Goal: Check status: Check status

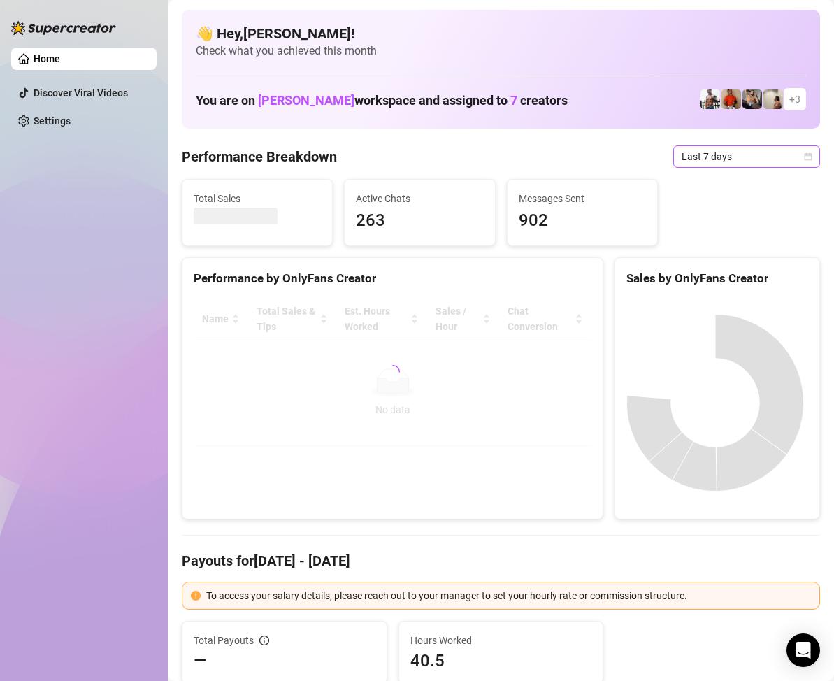
click at [804, 154] on icon "calendar" at bounding box center [808, 156] width 8 height 8
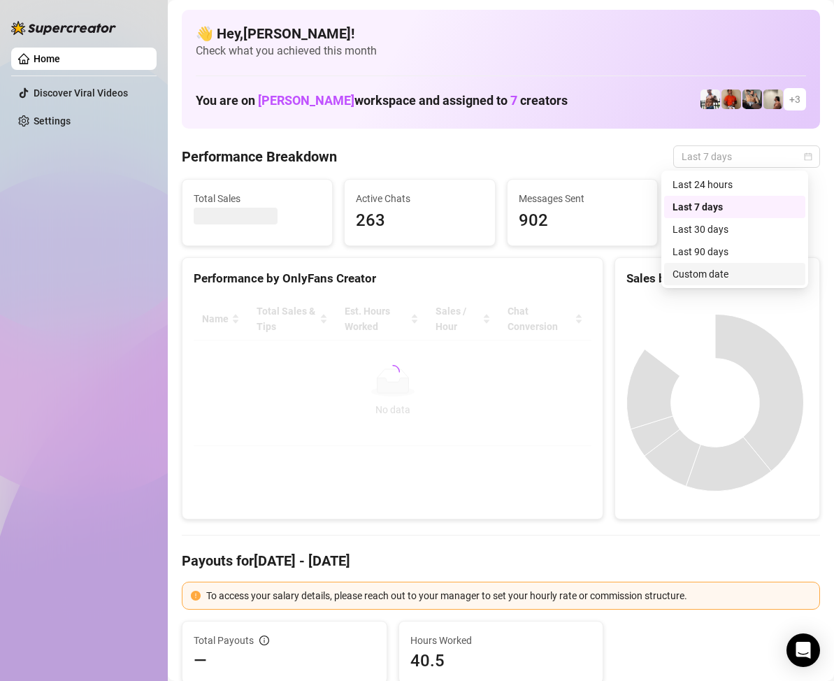
click at [709, 269] on div "Custom date" at bounding box center [734, 273] width 124 height 15
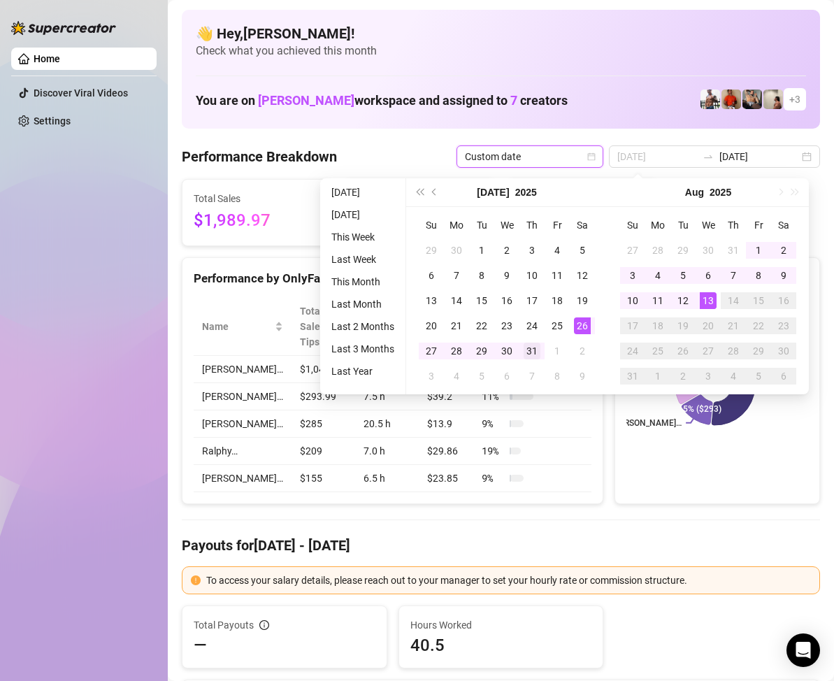
type input "[DATE]"
click at [530, 347] on div "31" at bounding box center [531, 350] width 17 height 17
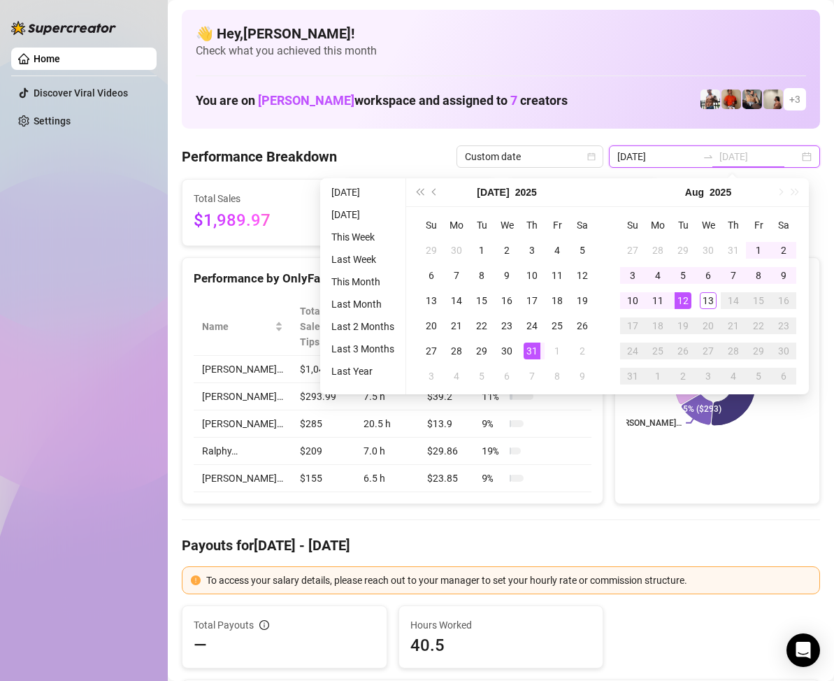
type input "[DATE]"
click at [684, 297] on div "12" at bounding box center [682, 300] width 17 height 17
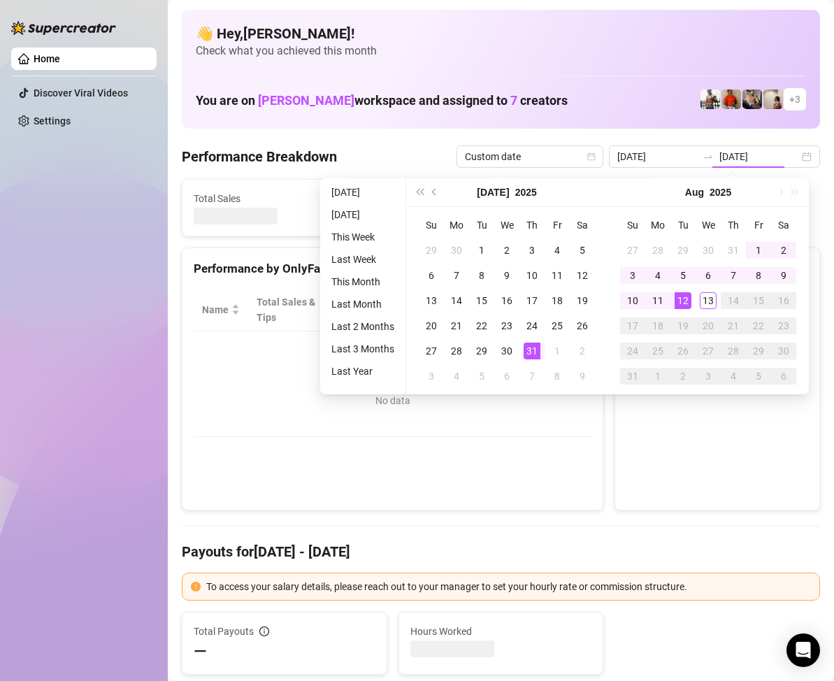
type input "[DATE]"
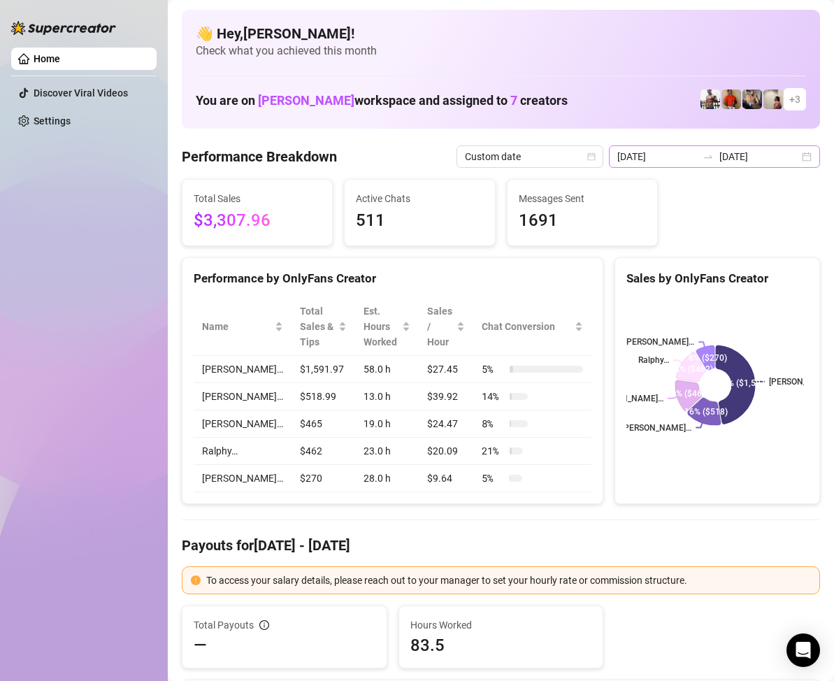
click at [795, 155] on div "[DATE] [DATE]" at bounding box center [714, 156] width 211 height 22
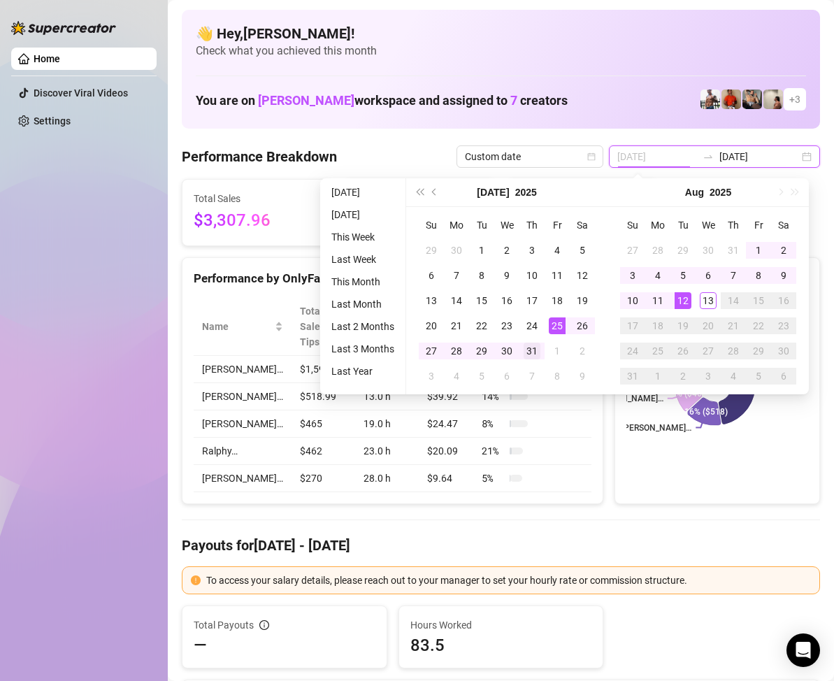
type input "[DATE]"
click at [531, 348] on div "31" at bounding box center [531, 350] width 17 height 17
type input "[DATE]"
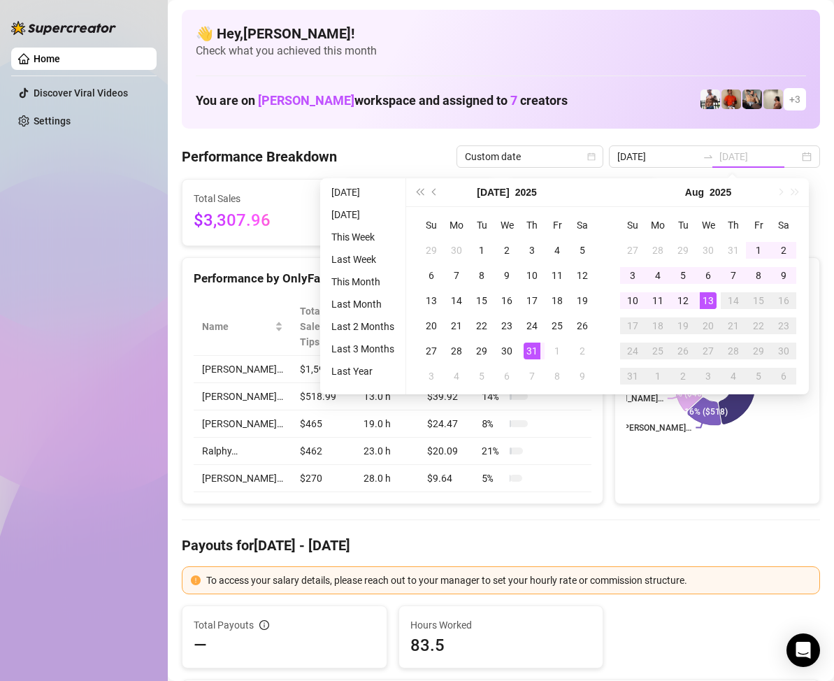
click at [707, 300] on div "13" at bounding box center [708, 300] width 17 height 17
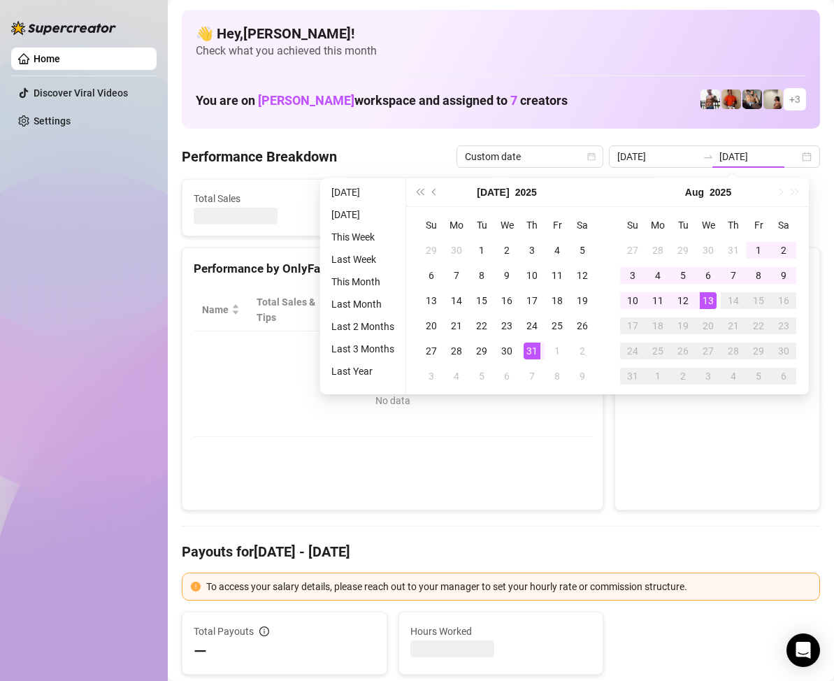
type input "[DATE]"
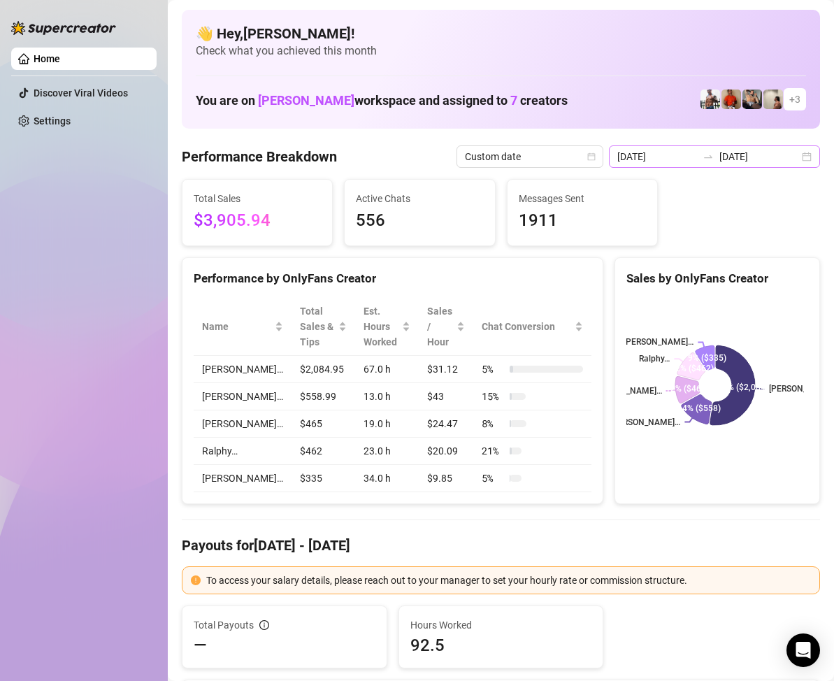
click at [797, 159] on div "[DATE] [DATE]" at bounding box center [714, 156] width 211 height 22
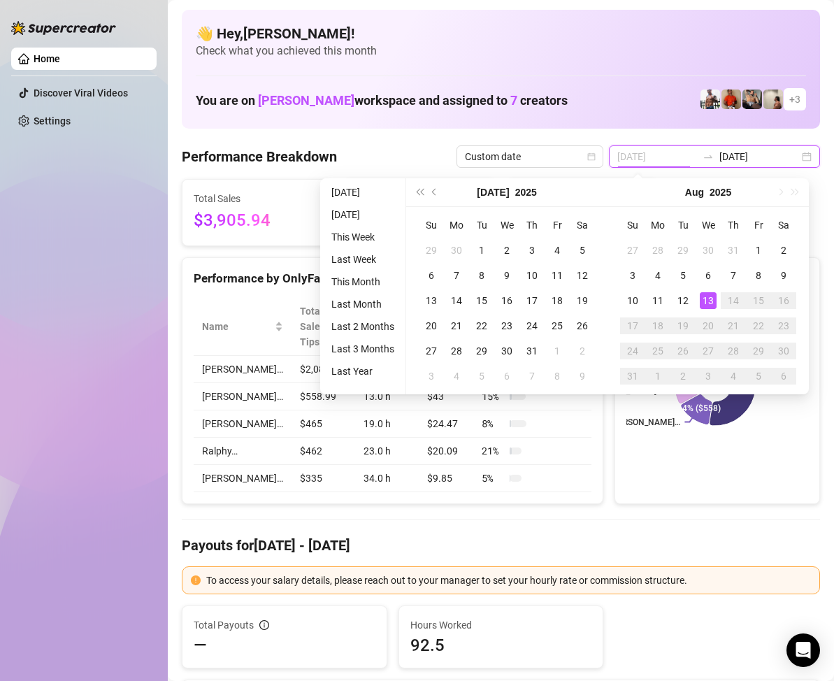
type input "[DATE]"
click at [705, 303] on div "13" at bounding box center [708, 300] width 17 height 17
click at [707, 298] on div "13" at bounding box center [708, 300] width 17 height 17
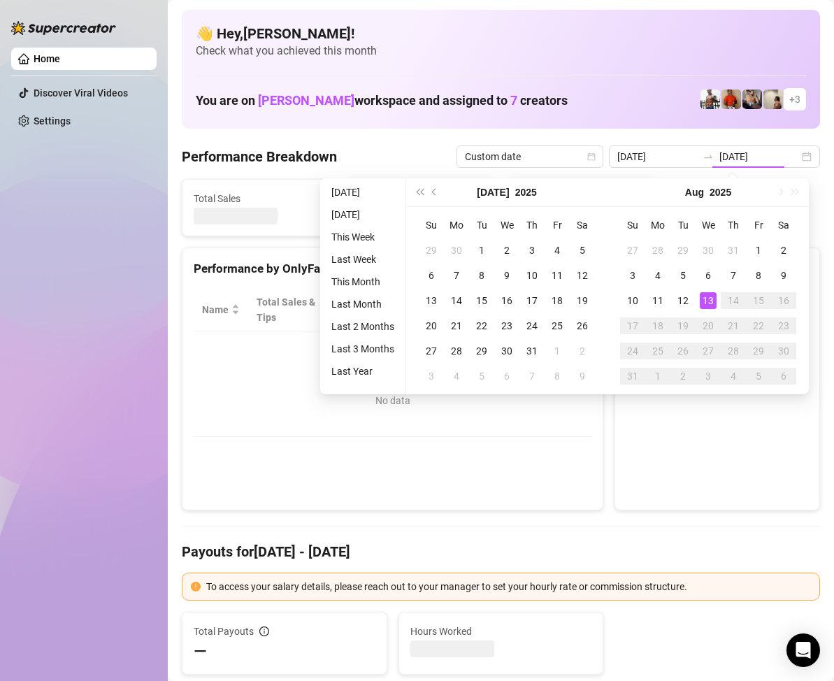
type input "[DATE]"
